Goal: Task Accomplishment & Management: Use online tool/utility

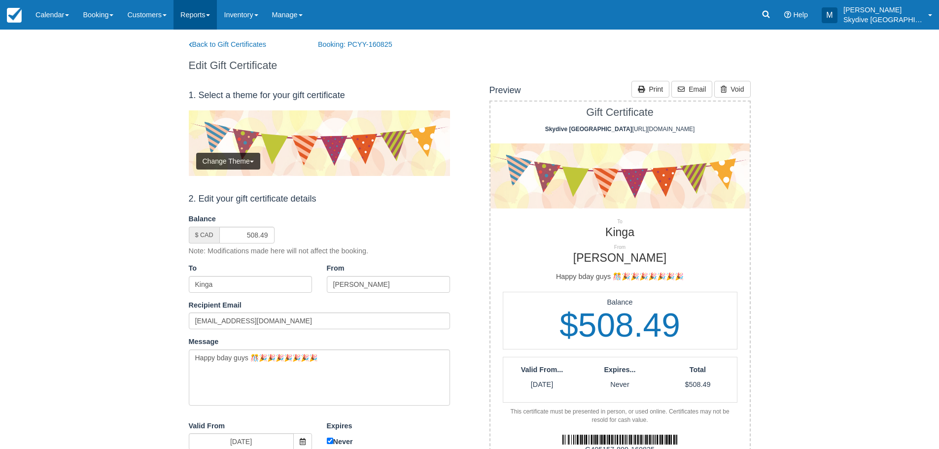
click at [210, 14] on span at bounding box center [208, 15] width 4 height 2
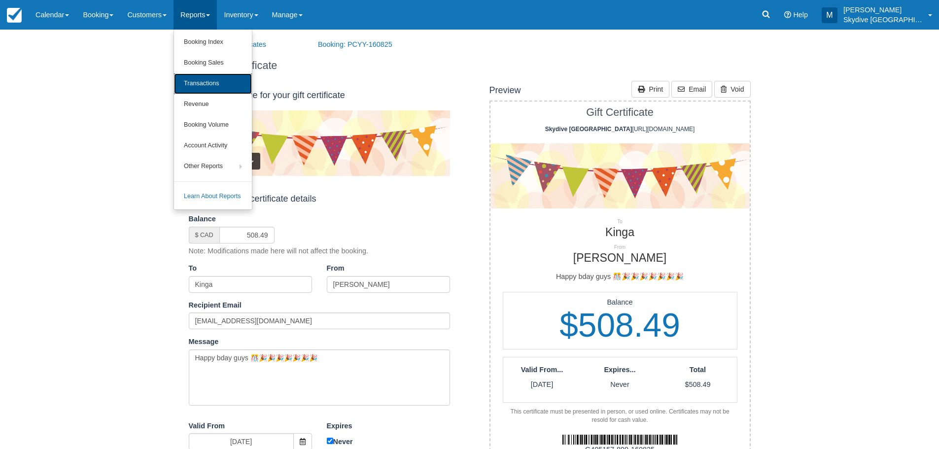
click at [208, 82] on link "Transactions" at bounding box center [213, 83] width 78 height 21
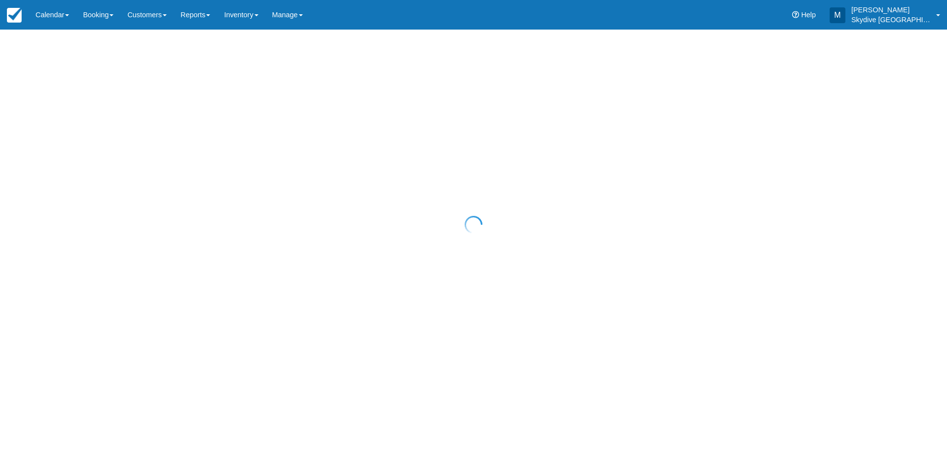
select select "10"
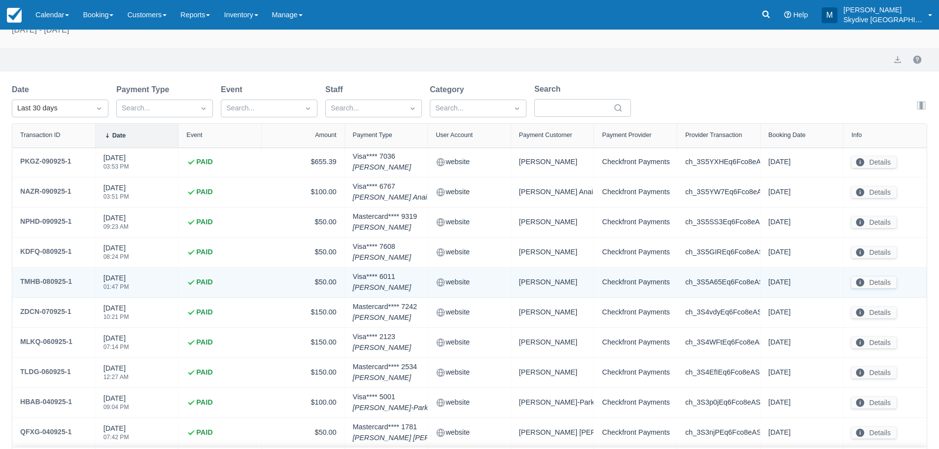
scroll to position [82, 0]
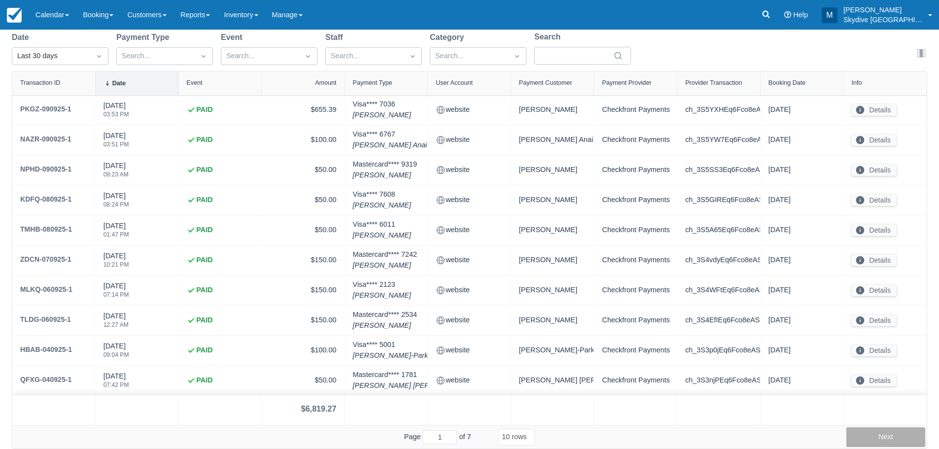
click at [885, 439] on button "Next" at bounding box center [886, 438] width 79 height 20
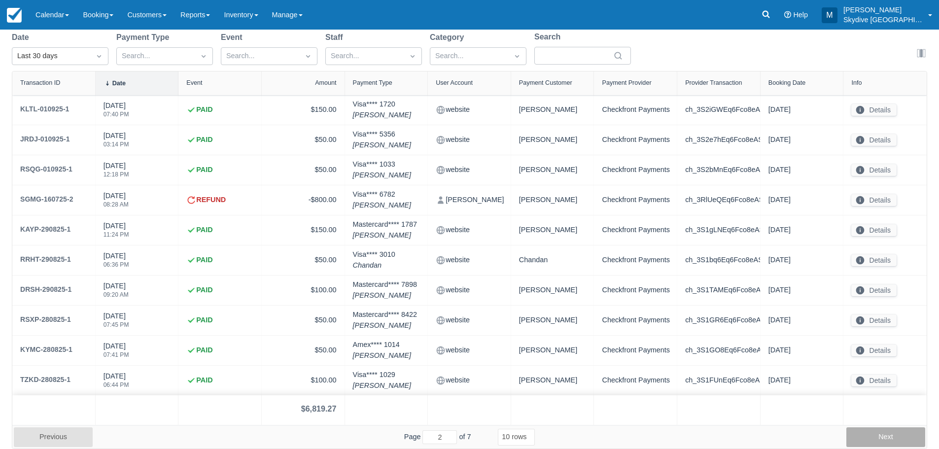
click at [885, 439] on button "Next" at bounding box center [886, 438] width 79 height 20
type input "5"
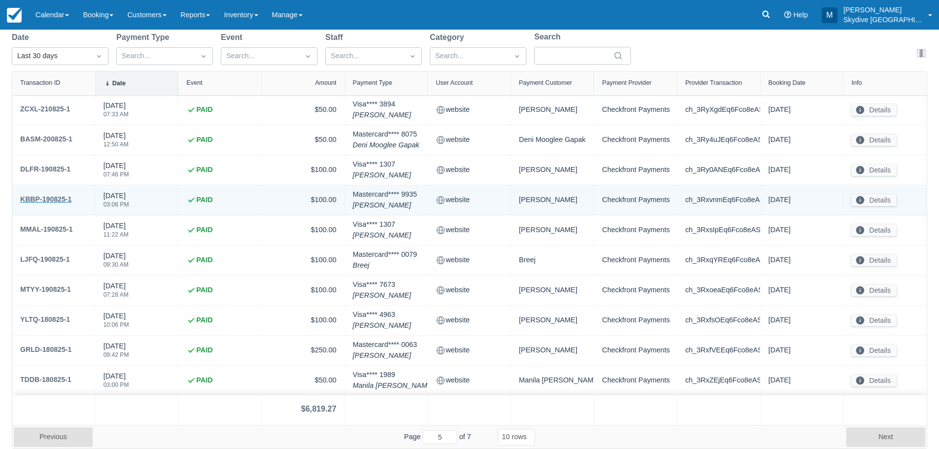
click at [54, 198] on div "KBBP-190825-1" at bounding box center [45, 199] width 51 height 12
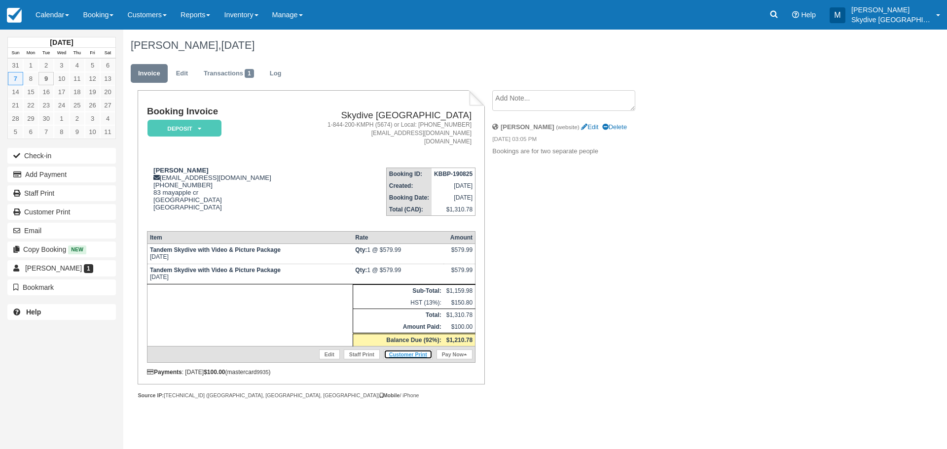
click at [420, 354] on link "Customer Print" at bounding box center [408, 355] width 49 height 10
